Goal: Find specific fact

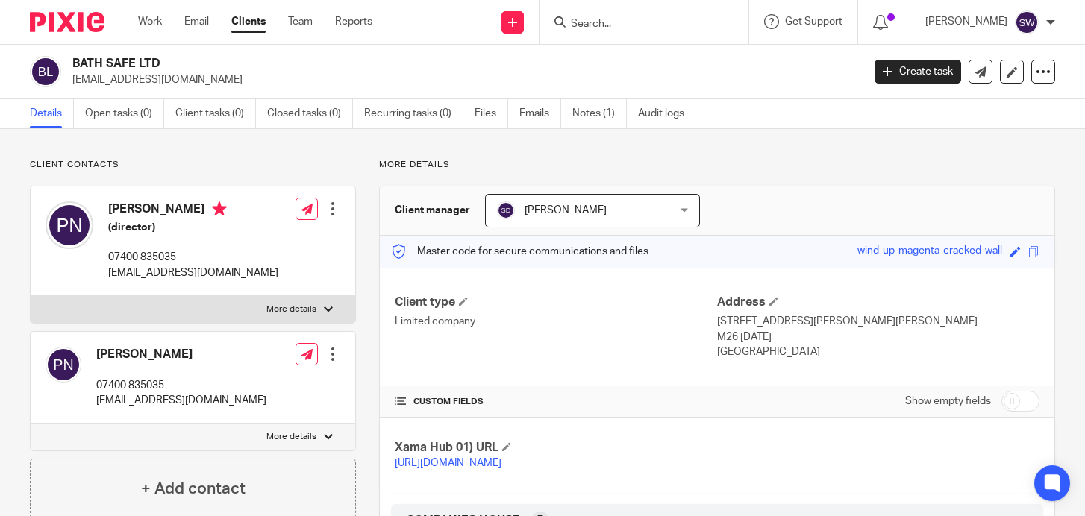
click at [624, 9] on div at bounding box center [644, 22] width 209 height 44
click at [620, 21] on input "Search" at bounding box center [636, 24] width 134 height 13
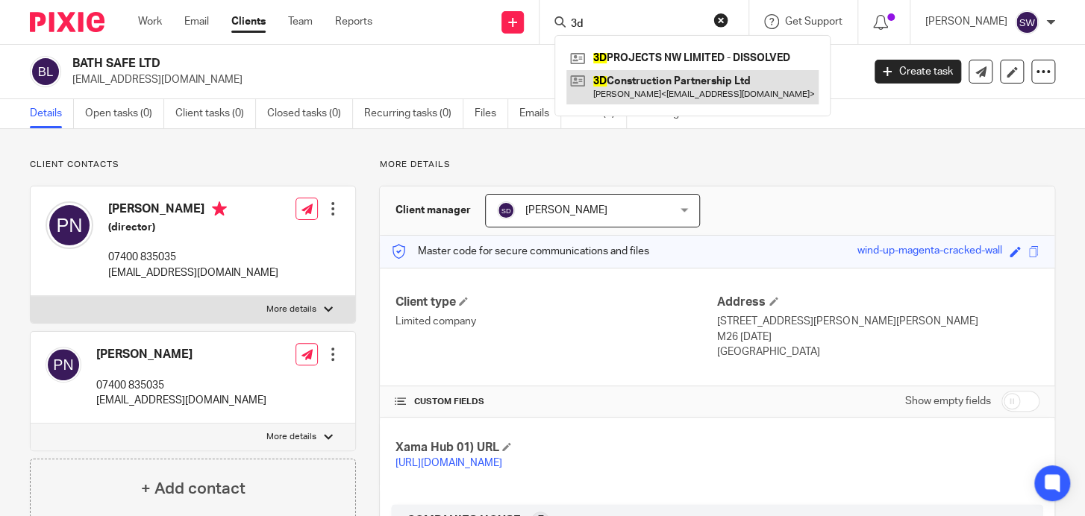
type input "3d"
click at [695, 90] on link at bounding box center [692, 87] width 252 height 34
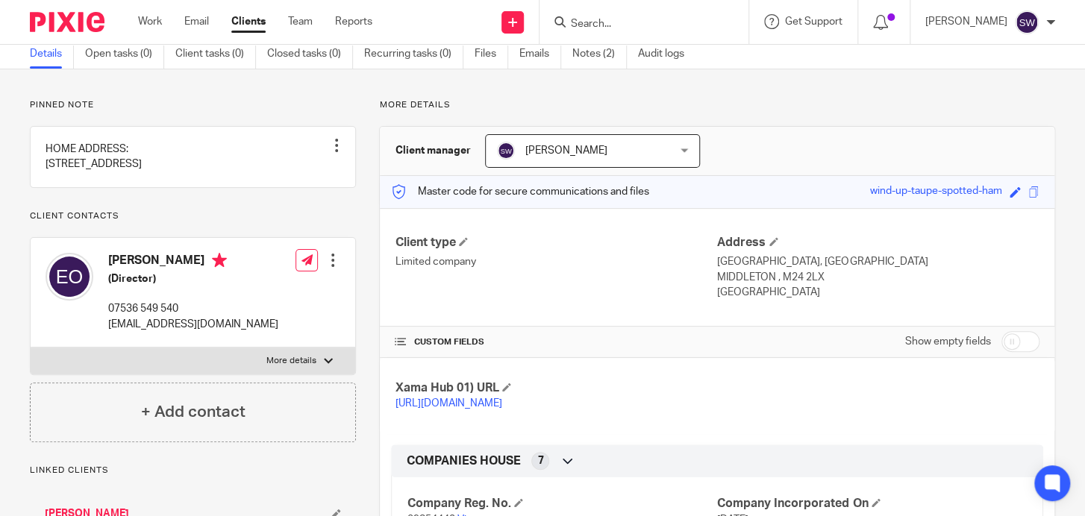
scroll to position [216, 0]
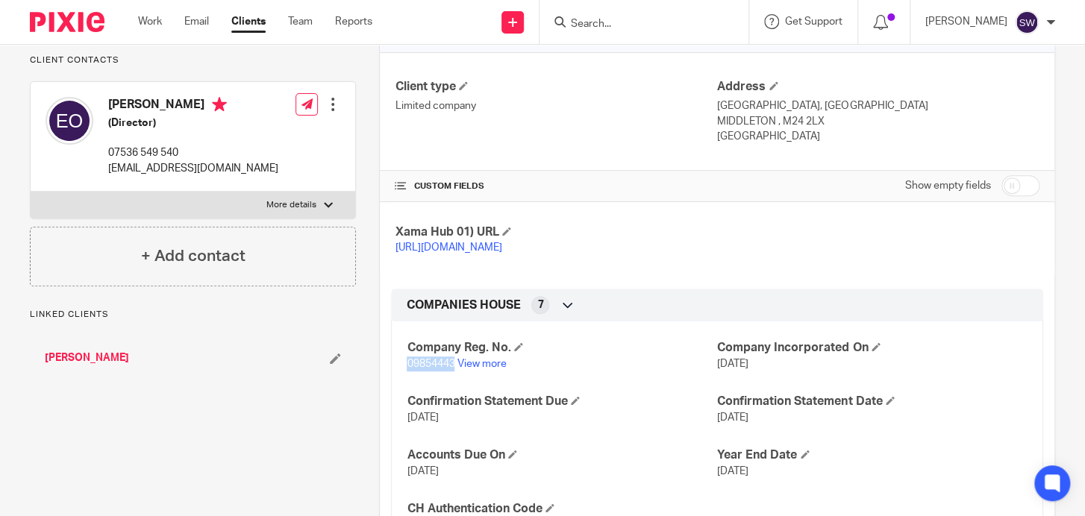
drag, startPoint x: 451, startPoint y: 380, endPoint x: 404, endPoint y: 382, distance: 47.1
click at [407, 369] on span "09854443" at bounding box center [431, 364] width 48 height 10
copy span "09854443"
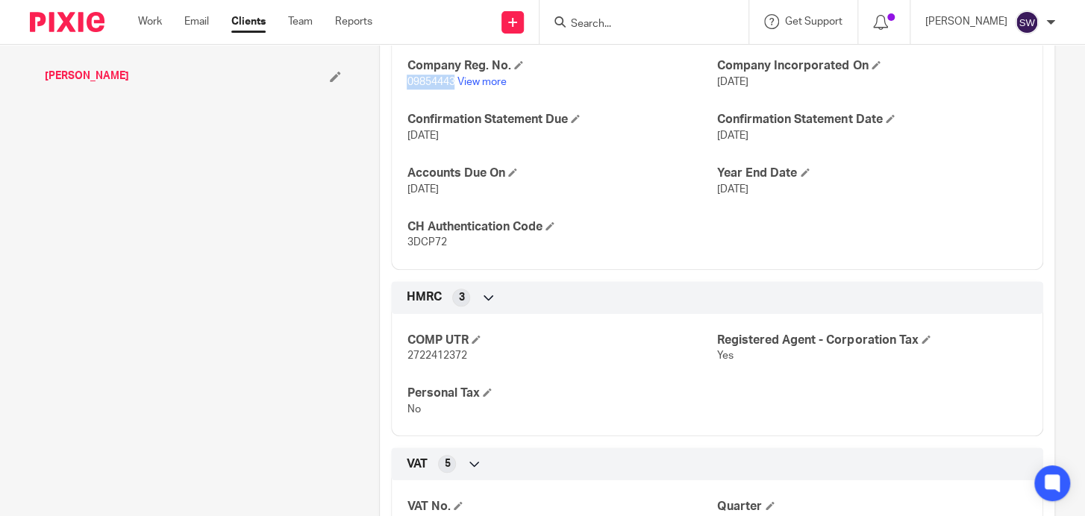
scroll to position [576, 0]
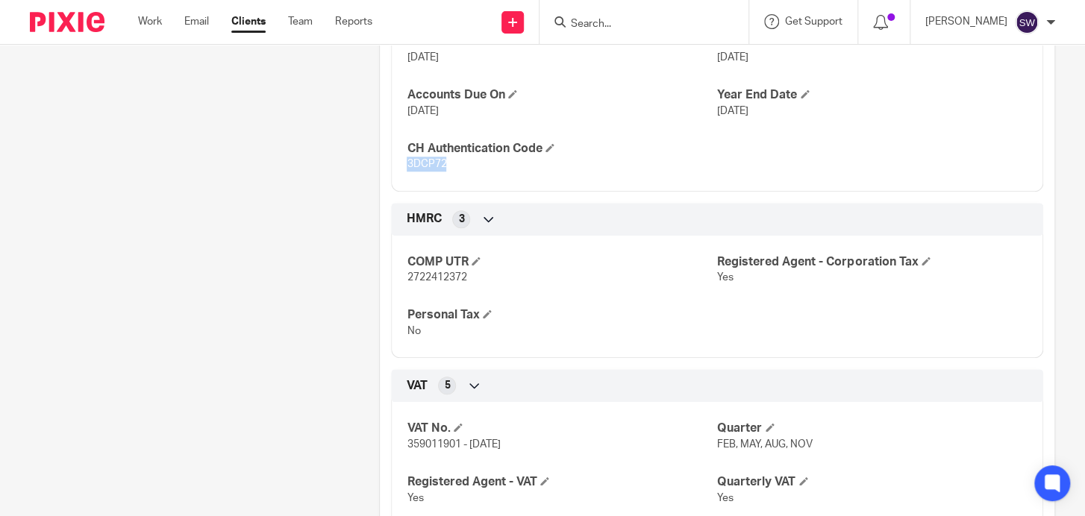
drag, startPoint x: 426, startPoint y: 181, endPoint x: 394, endPoint y: 180, distance: 32.1
click at [394, 180] on div "Company Reg. No. 09854443 View more Company Incorporated On [DATE] Confirmation…" at bounding box center [717, 70] width 652 height 241
copy span "3DCP72"
